Goal: Task Accomplishment & Management: Use online tool/utility

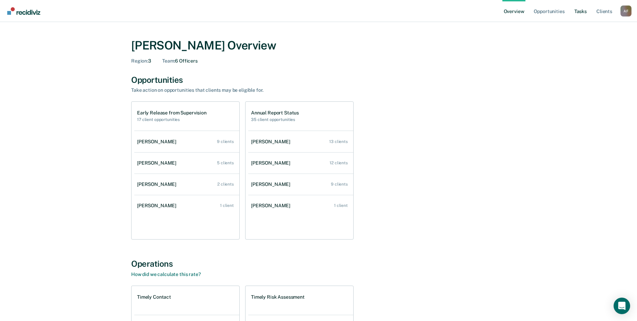
click at [578, 16] on link "Tasks" at bounding box center [580, 11] width 15 height 22
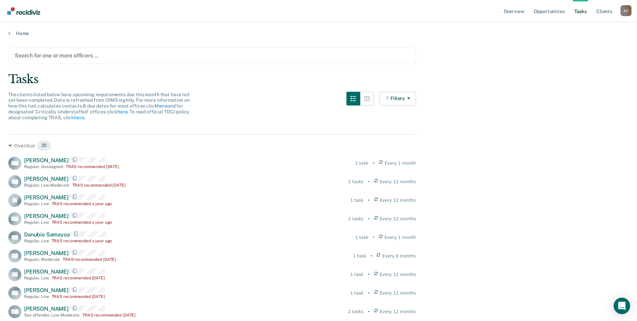
click at [60, 55] on div "Search for one or more officers …" at bounding box center [212, 55] width 396 height 9
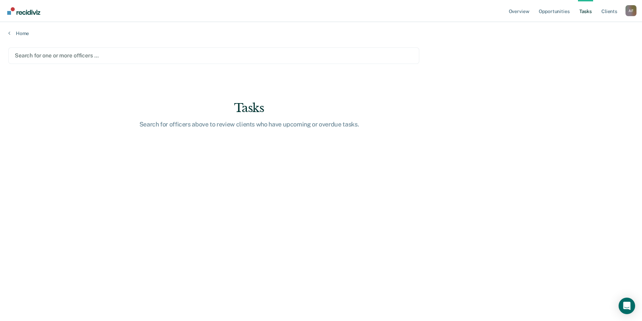
click at [62, 54] on div at bounding box center [214, 56] width 398 height 8
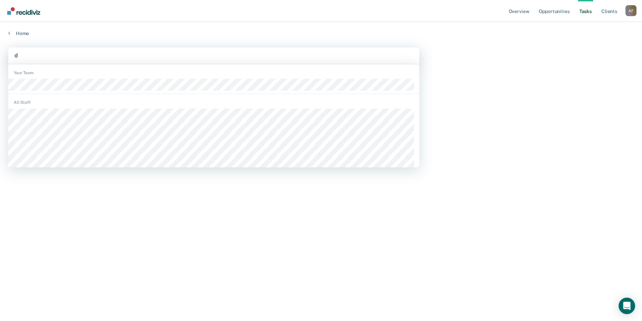
type input "da"
click at [54, 57] on div at bounding box center [213, 56] width 399 height 8
type input "mill"
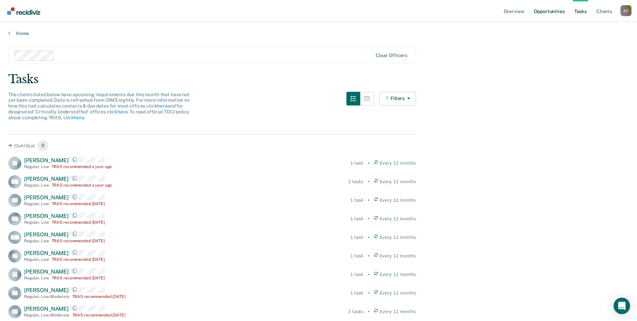
click at [542, 15] on link "Opportunities" at bounding box center [548, 11] width 33 height 22
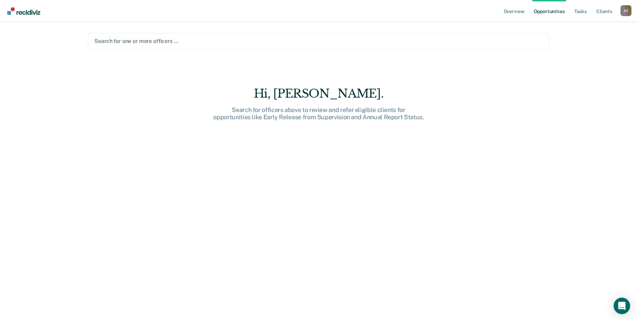
click at [545, 13] on link "Opportunities" at bounding box center [548, 11] width 33 height 22
click at [29, 12] on img "Main navigation" at bounding box center [24, 11] width 33 height 8
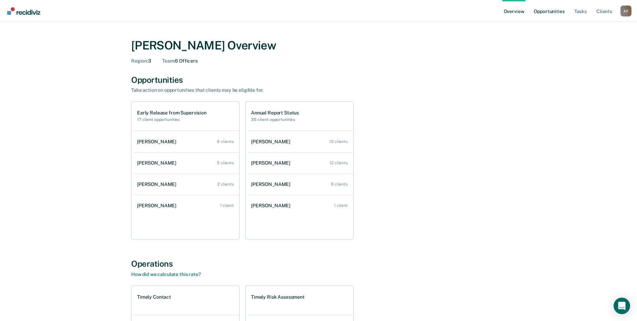
click at [550, 14] on link "Opportunities" at bounding box center [548, 11] width 33 height 22
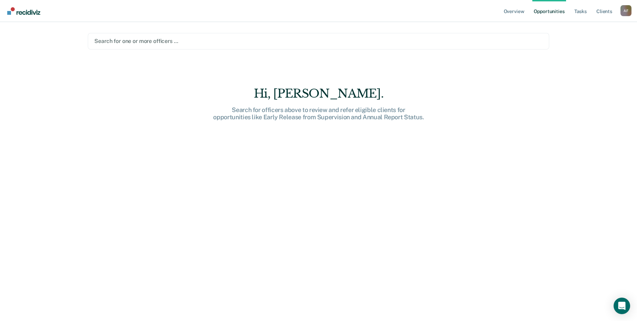
click at [181, 51] on main "Search for one or more officers … [PERSON_NAME]. Search for officers above to r…" at bounding box center [319, 163] width 478 height 283
click at [181, 45] on div at bounding box center [318, 41] width 448 height 8
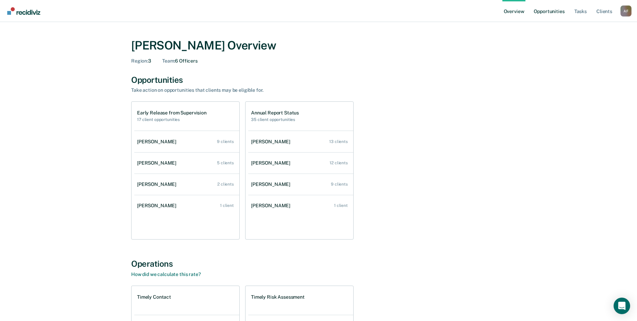
click at [559, 17] on link "Opportunities" at bounding box center [548, 11] width 33 height 22
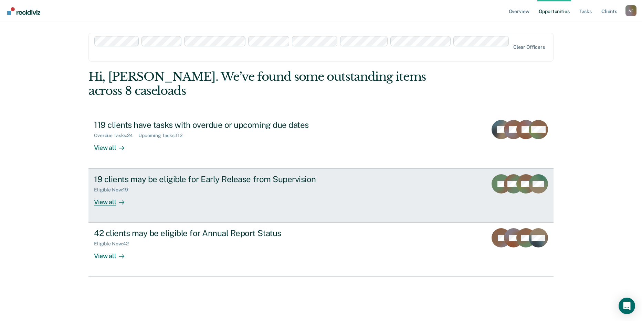
click at [113, 193] on div "View all" at bounding box center [113, 199] width 39 height 13
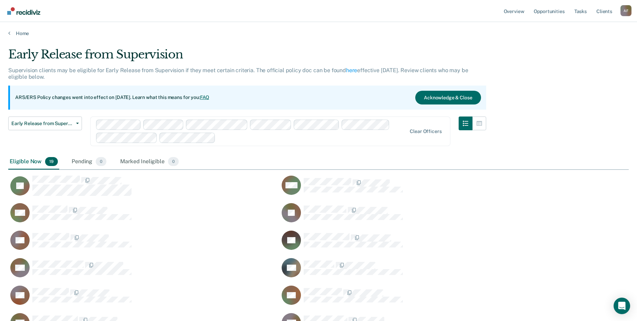
scroll to position [396, 615]
click at [14, 35] on link "Home" at bounding box center [318, 33] width 620 height 6
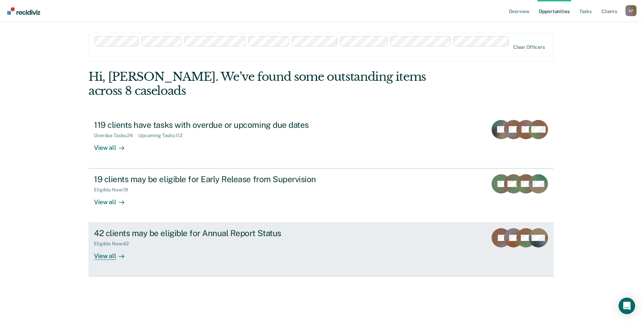
click at [115, 247] on div "View all" at bounding box center [113, 253] width 39 height 13
